Goal: Task Accomplishment & Management: Complete application form

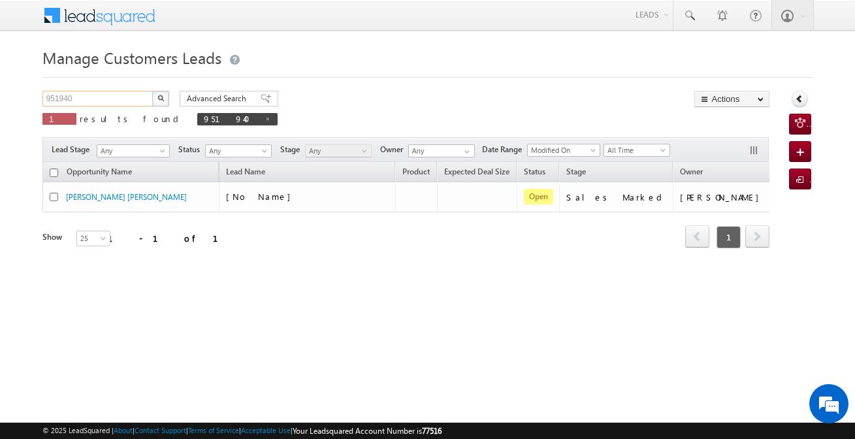
click at [110, 93] on input "951940" at bounding box center [98, 99] width 112 height 16
paste input "71808"
type input "971808"
click at [159, 100] on img "button" at bounding box center [160, 98] width 7 height 7
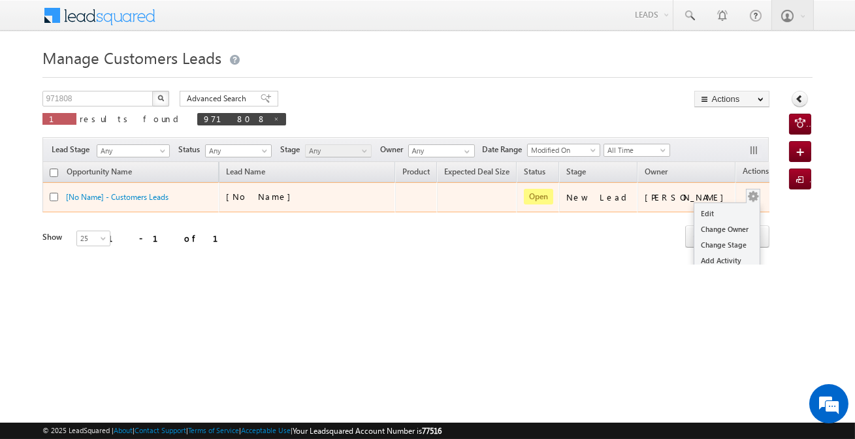
click at [743, 200] on div "Edit Change Owner Change Stage Add Activity Add Task Delete" at bounding box center [753, 197] width 21 height 17
click at [700, 210] on link "Edit" at bounding box center [726, 214] width 65 height 16
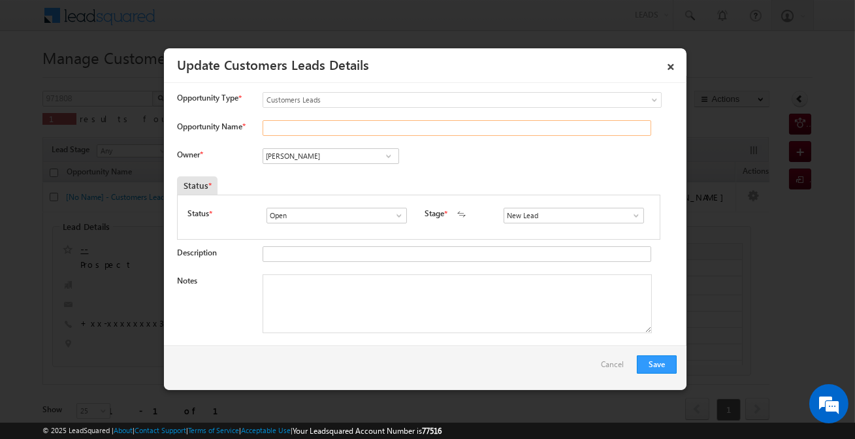
click at [298, 131] on input "Opportunity Name *" at bounding box center [457, 128] width 389 height 16
paste input "[PERSON_NAME]"
type input "[PERSON_NAME]"
click at [330, 154] on input "[PERSON_NAME]" at bounding box center [331, 156] width 137 height 16
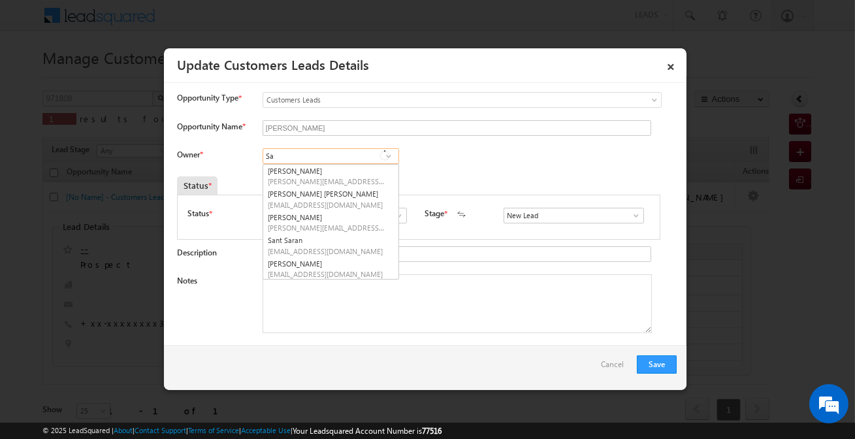
type input "S"
type input "singh"
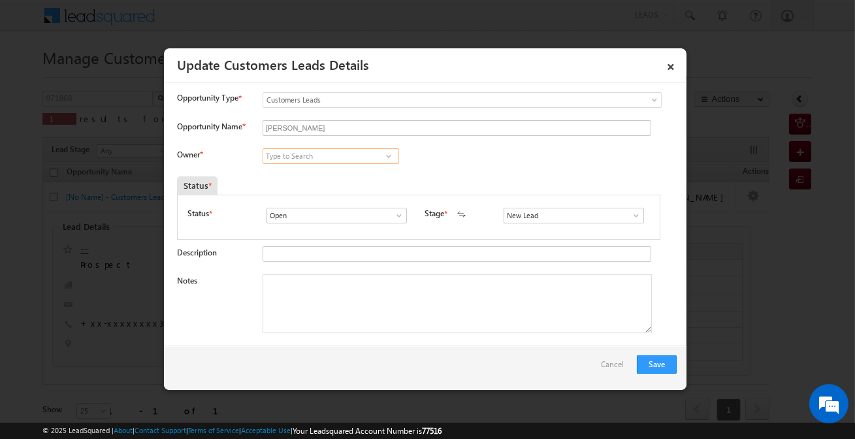
paste input "[PERSON_NAME]"
click at [340, 177] on span "[PERSON_NAME][EMAIL_ADDRESS][PERSON_NAME][DOMAIN_NAME]" at bounding box center [327, 181] width 118 height 10
type input "[PERSON_NAME]"
click at [504, 210] on input "New Lead" at bounding box center [574, 216] width 140 height 16
click at [517, 233] on link "Sales Marked" at bounding box center [574, 230] width 140 height 15
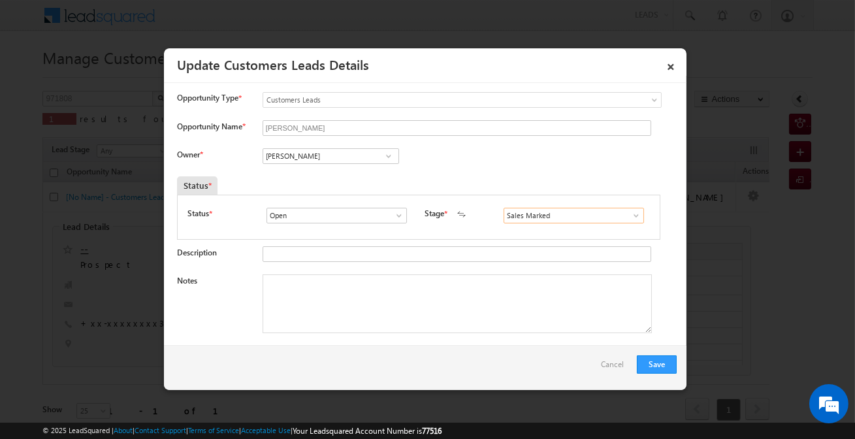
type input "Sales Marked"
drag, startPoint x: 423, startPoint y: 340, endPoint x: 423, endPoint y: 329, distance: 11.1
click at [423, 325] on textarea "Notes" at bounding box center [457, 303] width 389 height 59
paste textarea "(Top-up loan 5 lakh) [GEOGRAPHIC_DATA], inside [GEOGRAPHIC_DATA], [GEOGRAPHIC_D…"
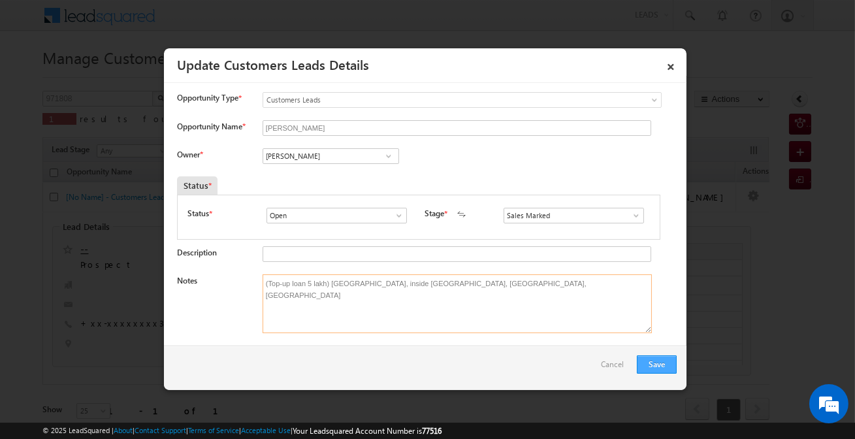
type textarea "(Top-up loan 5 lakh) [GEOGRAPHIC_DATA], inside [GEOGRAPHIC_DATA], [GEOGRAPHIC_D…"
click at [643, 368] on button "Save" at bounding box center [657, 364] width 40 height 18
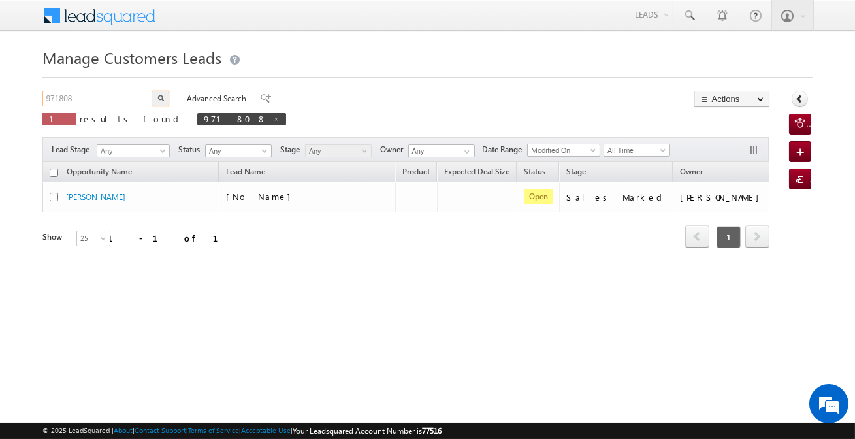
click at [118, 95] on input "971808" at bounding box center [98, 99] width 112 height 16
paste input "52"
type input "971852"
click at [163, 94] on button "button" at bounding box center [160, 99] width 17 height 16
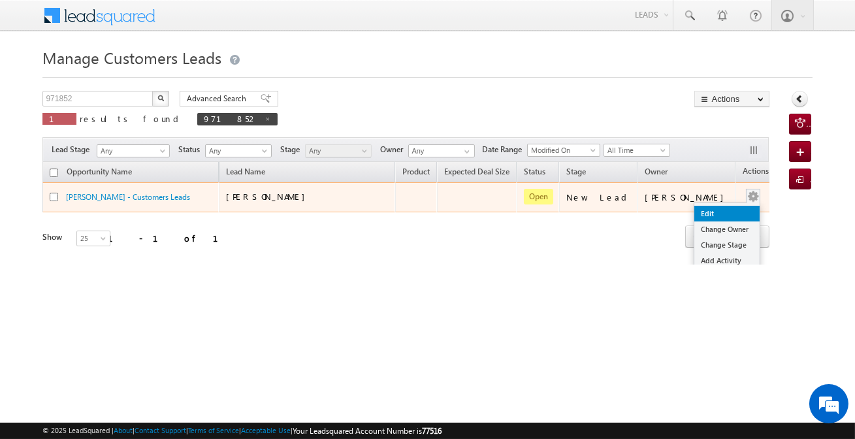
click at [705, 216] on link "Edit" at bounding box center [726, 214] width 65 height 16
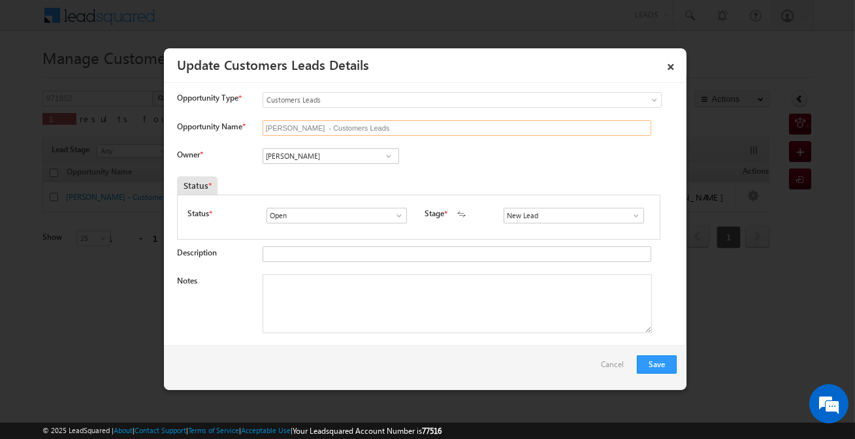
click at [335, 129] on input "[PERSON_NAME] - Customers Leads" at bounding box center [457, 128] width 389 height 16
paste input "[PERSON_NAME]"
type input "[PERSON_NAME]"
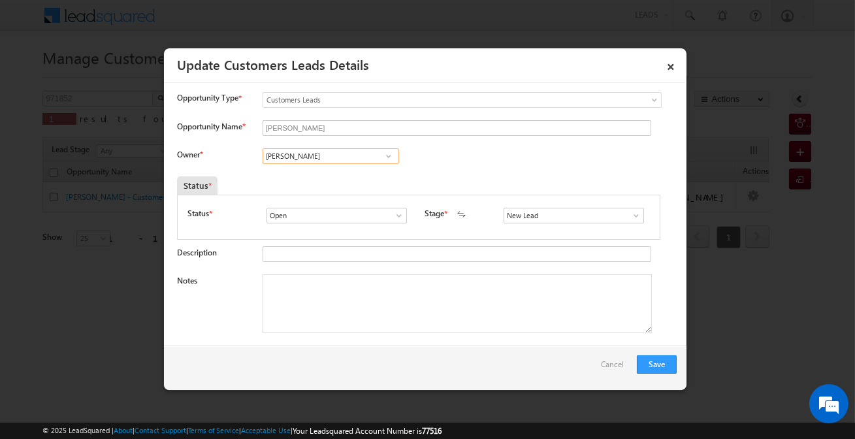
click at [353, 155] on input "[PERSON_NAME]" at bounding box center [331, 156] width 137 height 16
drag, startPoint x: 326, startPoint y: 170, endPoint x: 439, endPoint y: 194, distance: 115.6
click at [326, 170] on link "[PERSON_NAME] [PERSON_NAME][EMAIL_ADDRESS][PERSON_NAME][DOMAIN_NAME]" at bounding box center [331, 176] width 137 height 25
type input "[PERSON_NAME]"
click at [531, 218] on input "s" at bounding box center [574, 216] width 140 height 16
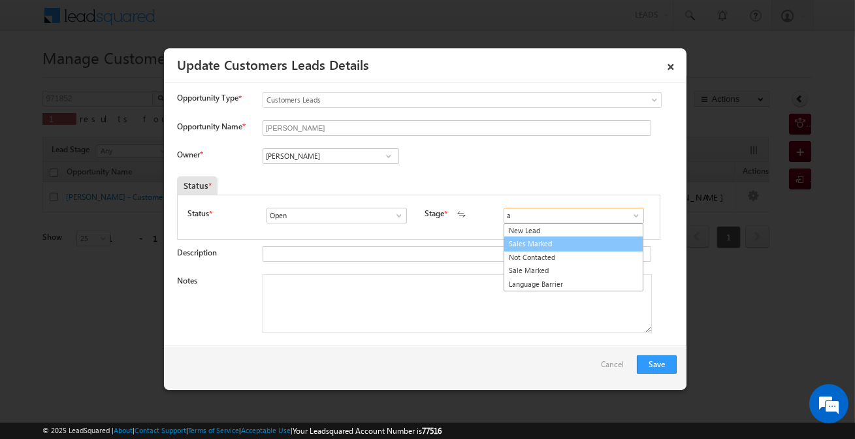
drag, startPoint x: 536, startPoint y: 228, endPoint x: 538, endPoint y: 246, distance: 17.7
click at [538, 246] on ul "New Lead Sales Marked Not Contacted Sale Marked Language Barrier" at bounding box center [574, 257] width 140 height 69
click at [537, 246] on link "Sales Marked" at bounding box center [574, 243] width 140 height 15
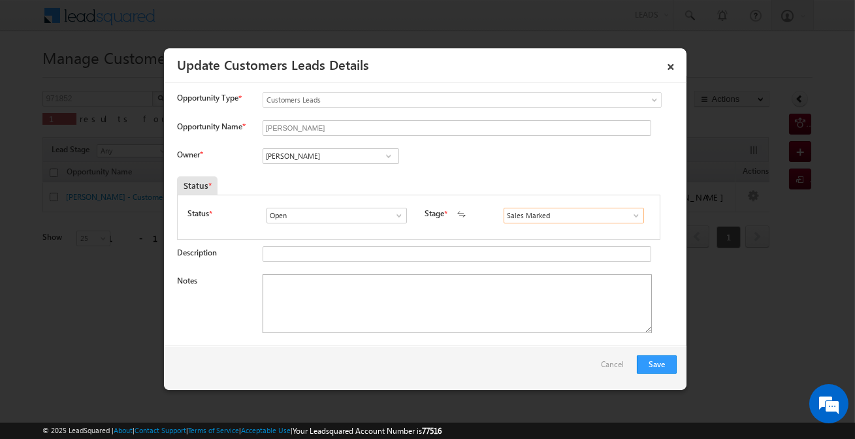
type input "Sales Marked"
click at [447, 310] on textarea "Notes" at bounding box center [457, 303] width 389 height 59
paste textarea "2 lakh Top-up Loan / [STREET_ADDRESS]"
type textarea "2 lakh Top-up Loan / [STREET_ADDRESS]"
click at [638, 364] on button "Save" at bounding box center [657, 364] width 40 height 18
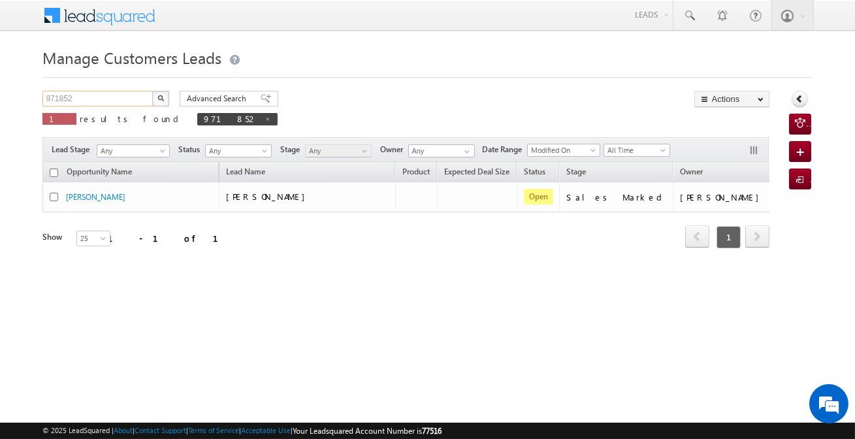
click at [137, 101] on input "971852" at bounding box center [98, 99] width 112 height 16
paste input "43"
type input "971843"
click at [165, 103] on button "button" at bounding box center [160, 99] width 17 height 16
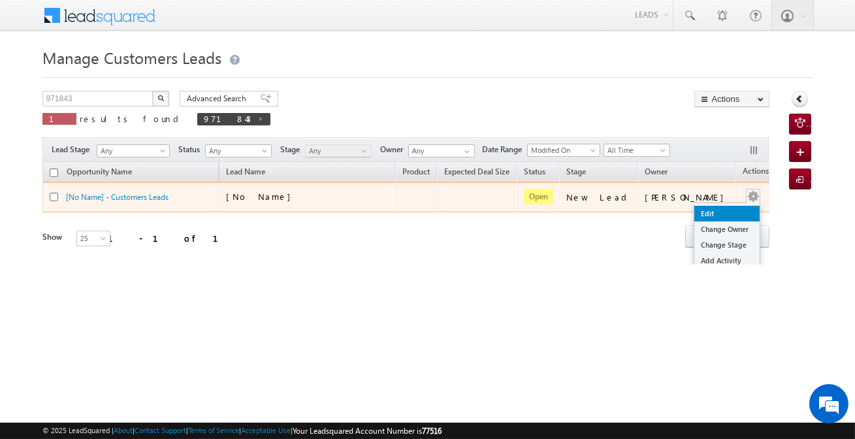
click at [700, 211] on link "Edit" at bounding box center [726, 214] width 65 height 16
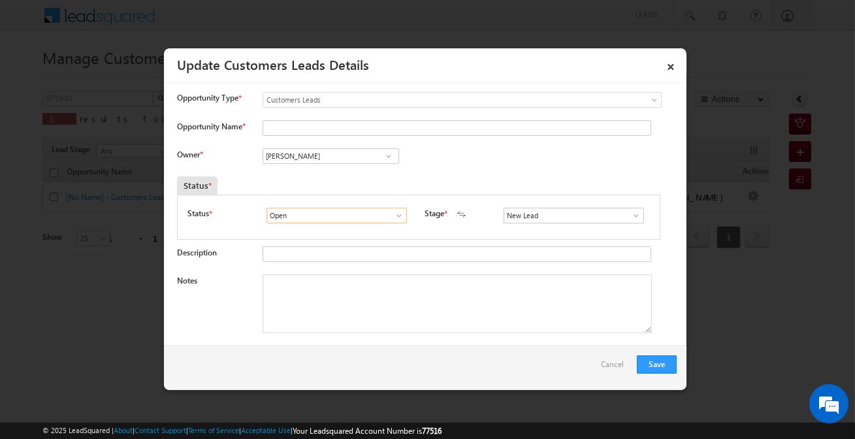
click at [353, 213] on input "Open" at bounding box center [336, 216] width 140 height 16
click at [541, 210] on input "New Lead" at bounding box center [574, 216] width 140 height 16
click at [530, 229] on link "Sales Marked" at bounding box center [574, 230] width 140 height 15
type input "Sales Marked"
click at [331, 162] on input "[PERSON_NAME]" at bounding box center [331, 156] width 137 height 16
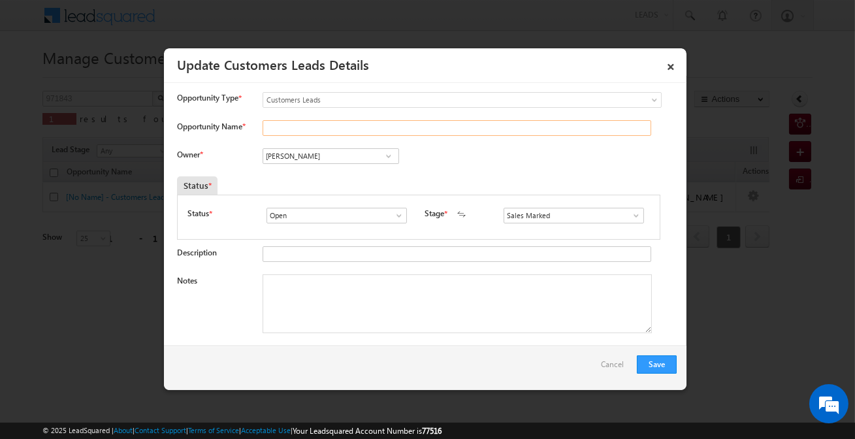
click at [329, 127] on input "Opportunity Name *" at bounding box center [457, 128] width 389 height 16
type input "Anil"
click at [361, 214] on input "Open" at bounding box center [336, 216] width 140 height 16
click at [361, 276] on textarea "Notes" at bounding box center [457, 303] width 389 height 59
click at [348, 157] on input "[PERSON_NAME]" at bounding box center [331, 156] width 137 height 16
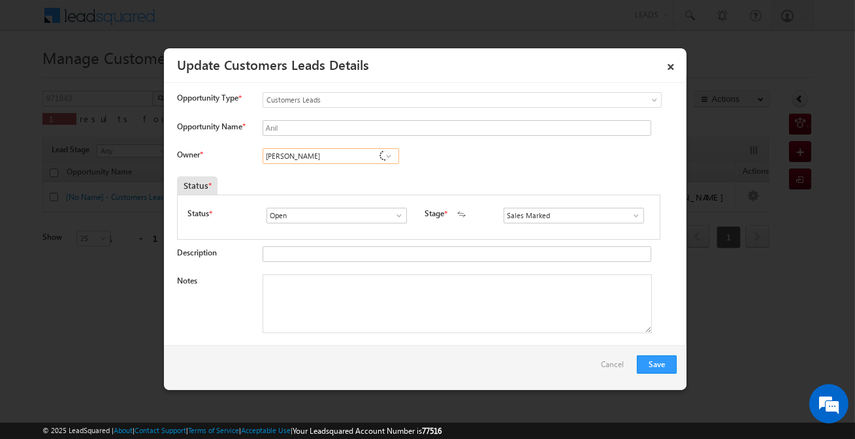
paste input "[PERSON_NAME]"
click at [342, 178] on span "[PERSON_NAME][EMAIL_ADDRESS][DOMAIN_NAME]" at bounding box center [327, 181] width 118 height 10
type input "[PERSON_NAME]"
click at [377, 287] on textarea "Notes" at bounding box center [457, 303] width 389 height 59
paste textarea "Top-up loan 2 Lakh / Address-[STREET_ADDRESS]"
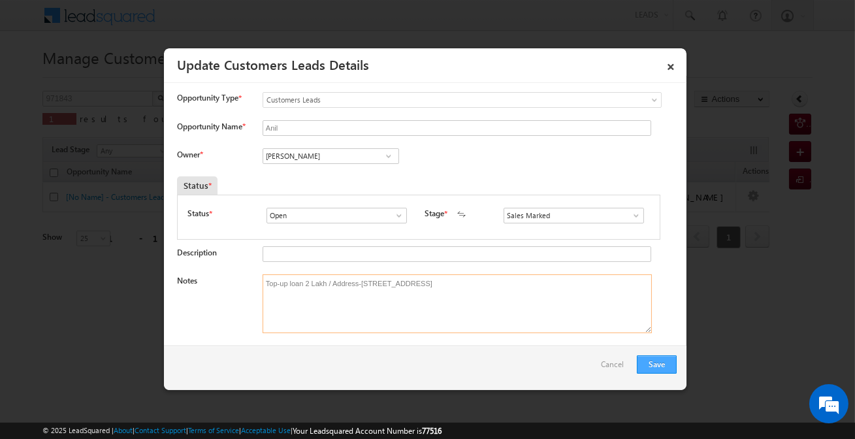
type textarea "Top-up loan 2 Lakh / Address-[STREET_ADDRESS]"
click at [643, 369] on button "Save" at bounding box center [657, 364] width 40 height 18
